Goal: Navigation & Orientation: Find specific page/section

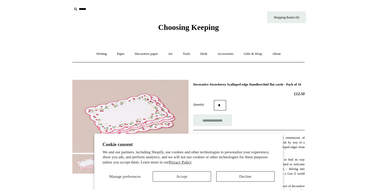
click at [202, 179] on button "Accept" at bounding box center [182, 176] width 58 height 10
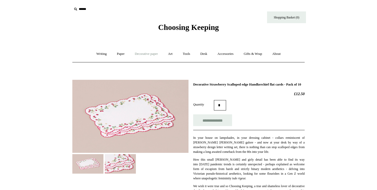
click at [151, 54] on link "Decorative paper +" at bounding box center [146, 54] width 32 height 14
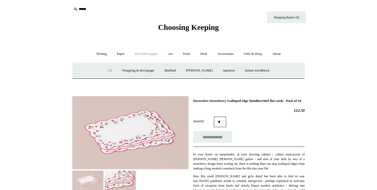
click at [106, 70] on link "All" at bounding box center [110, 71] width 14 height 14
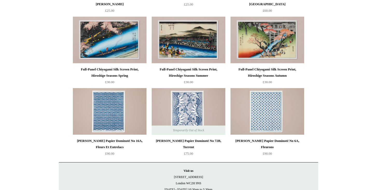
scroll to position [935, 0]
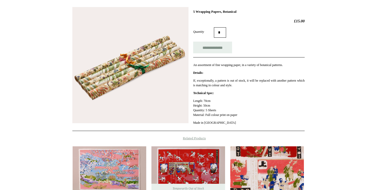
scroll to position [68, 0]
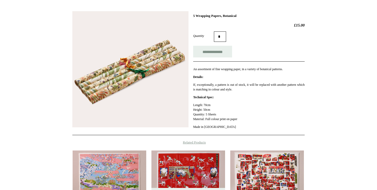
click at [158, 72] on img at bounding box center [130, 69] width 116 height 116
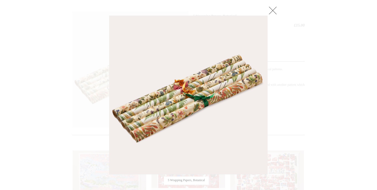
click at [273, 11] on link at bounding box center [273, 10] width 10 height 10
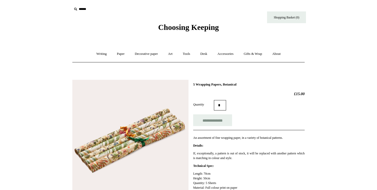
scroll to position [0, 0]
click at [169, 53] on link "Art +" at bounding box center [170, 54] width 14 height 14
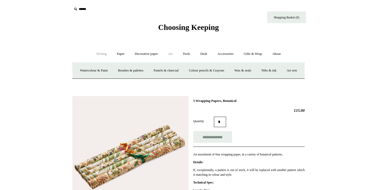
click at [96, 54] on link "Writing +" at bounding box center [102, 54] width 20 height 14
click at [116, 54] on link "Paper +" at bounding box center [120, 54] width 17 height 14
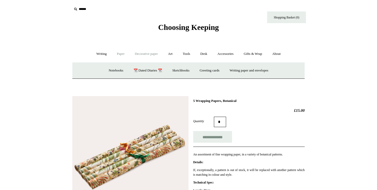
click at [150, 56] on link "Decorative paper +" at bounding box center [146, 54] width 32 height 14
click at [107, 68] on link "All" at bounding box center [110, 71] width 14 height 14
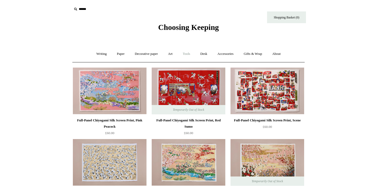
click at [191, 56] on link "Tools +" at bounding box center [186, 54] width 17 height 14
